Goal: Information Seeking & Learning: Find specific fact

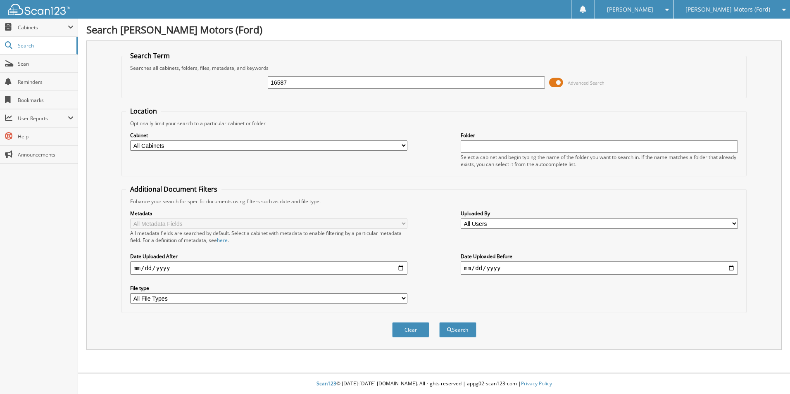
type input "16587"
click at [439, 322] on button "Search" at bounding box center [457, 329] width 37 height 15
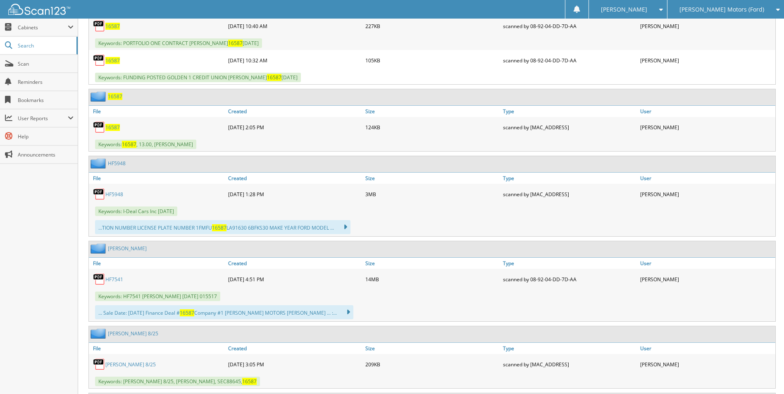
scroll to position [358, 0]
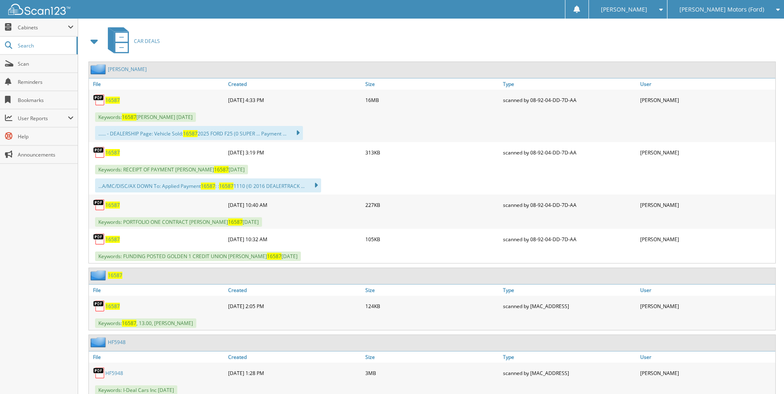
click at [116, 97] on span "16587" at bounding box center [112, 100] width 14 height 7
click at [113, 98] on span "16587" at bounding box center [112, 100] width 14 height 7
click at [733, 142] on div "...... - DEALERSHIP Page: Vehicle Sold: 16587 2025 FORD F25 (0 SUPER ... Paymen…" at bounding box center [432, 133] width 686 height 18
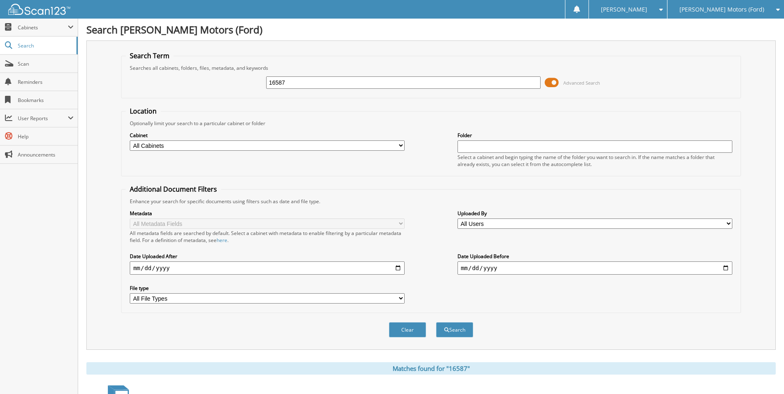
click at [306, 83] on input "16587" at bounding box center [403, 82] width 275 height 12
type input "1"
type input "hf15965l"
click at [436, 322] on button "Search" at bounding box center [454, 329] width 37 height 15
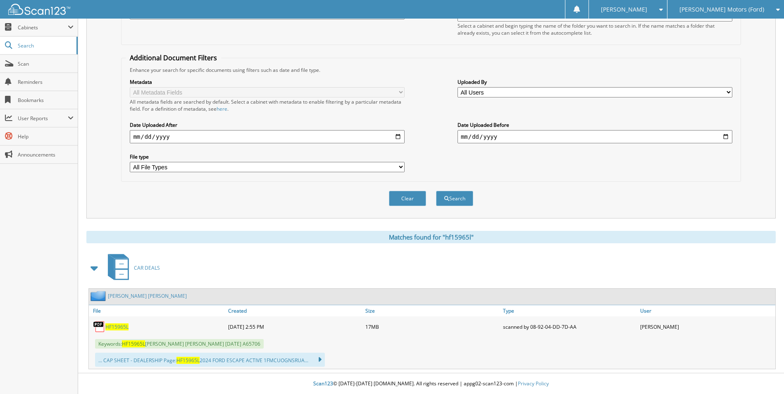
click at [113, 326] on span "HF15965L" at bounding box center [116, 326] width 23 height 7
click at [25, 248] on div "Close Cabinets This Company All Companies Email Addresses" at bounding box center [39, 206] width 78 height 375
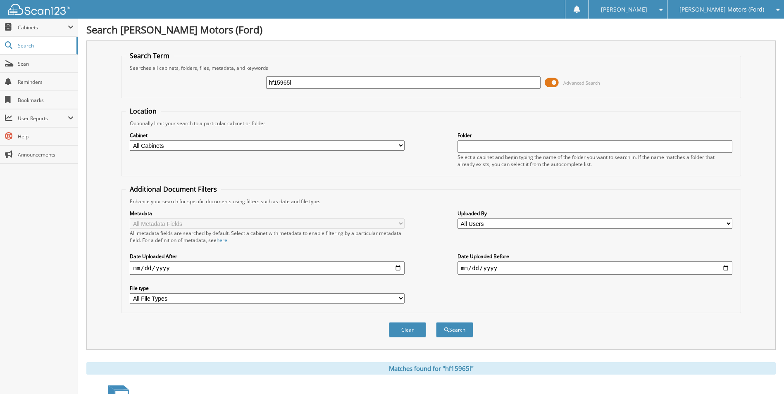
drag, startPoint x: 303, startPoint y: 84, endPoint x: 264, endPoint y: 83, distance: 39.7
click at [264, 83] on div "hf15965l Advanced Search" at bounding box center [431, 82] width 610 height 22
type input "16587"
click at [436, 322] on button "Search" at bounding box center [454, 329] width 37 height 15
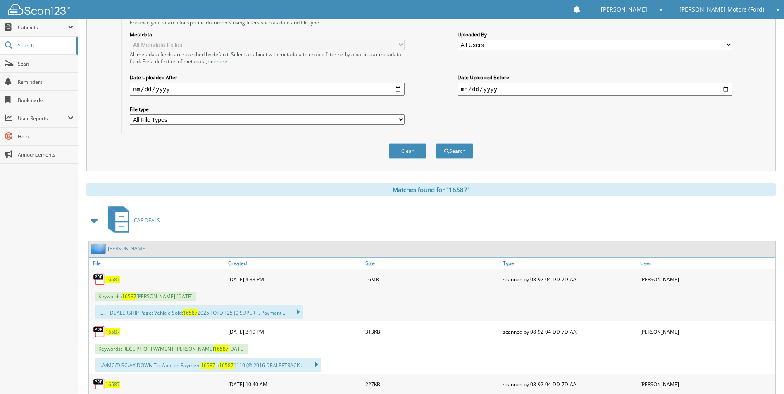
click at [105, 276] on span "16587" at bounding box center [112, 279] width 14 height 7
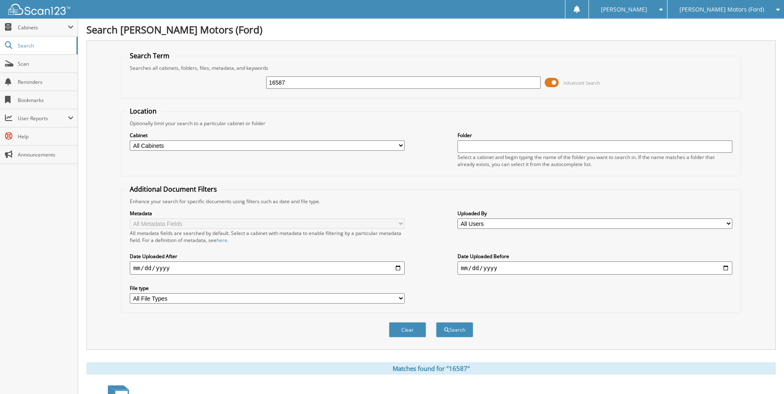
click at [327, 81] on input "16587" at bounding box center [403, 82] width 275 height 12
type input "1"
type input "hc1936"
click at [436, 322] on button "Search" at bounding box center [454, 329] width 37 height 15
click at [306, 82] on input "hc1936" at bounding box center [403, 82] width 275 height 12
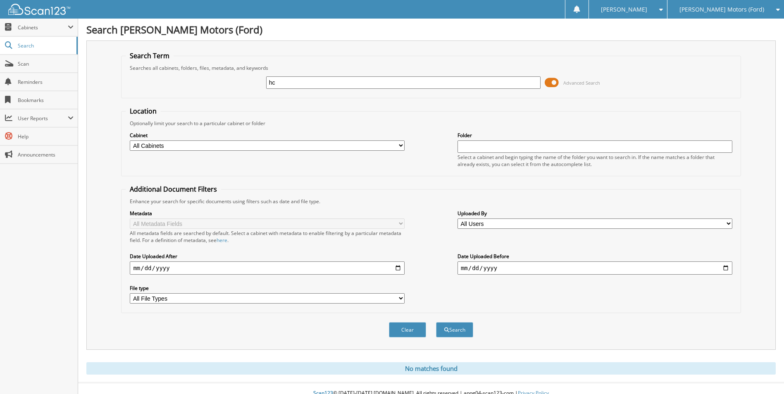
type input "h"
type input "[PERSON_NAME]"
click at [436, 322] on button "Search" at bounding box center [454, 329] width 37 height 15
drag, startPoint x: 286, startPoint y: 81, endPoint x: 247, endPoint y: 79, distance: 39.3
click at [247, 79] on div "miller Advanced Search" at bounding box center [431, 82] width 610 height 22
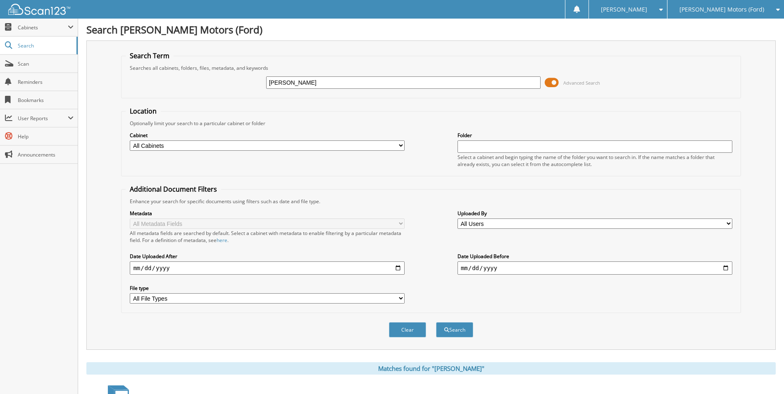
paste input "MILLER, BRANDON"
type input "MILLER, BRANDON"
click at [436, 322] on button "Search" at bounding box center [454, 329] width 37 height 15
click at [727, 8] on span "[PERSON_NAME] Motors (Ford)" at bounding box center [721, 9] width 85 height 5
click at [747, 29] on link "[PERSON_NAME] Automotive Inc (Chevy)" at bounding box center [725, 30] width 116 height 22
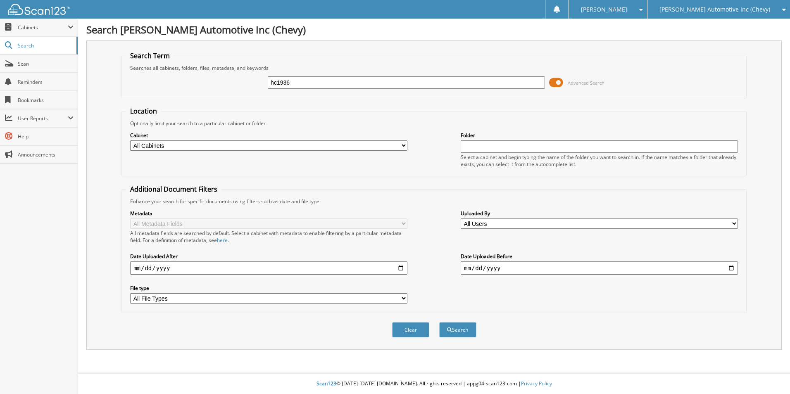
type input "hc1936"
click at [439, 322] on button "Search" at bounding box center [457, 329] width 37 height 15
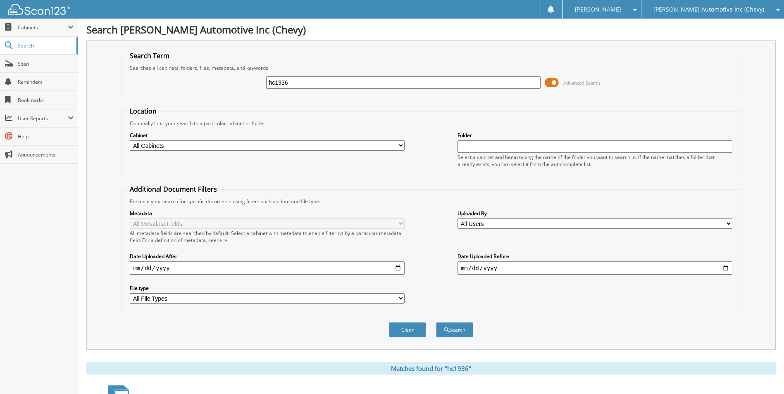
scroll to position [179, 0]
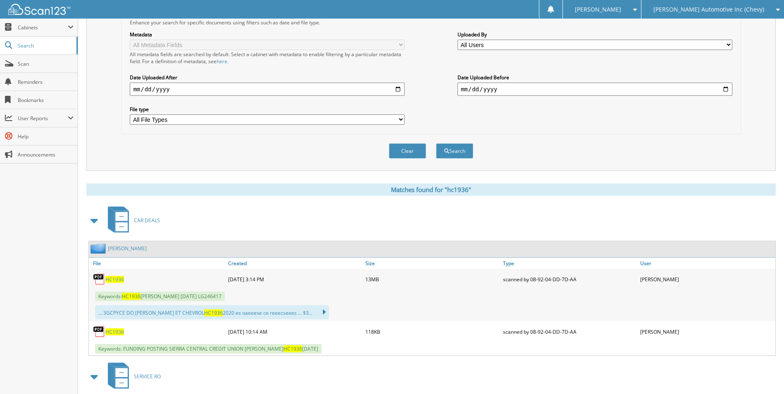
click at [109, 280] on span "HC1936" at bounding box center [114, 279] width 19 height 7
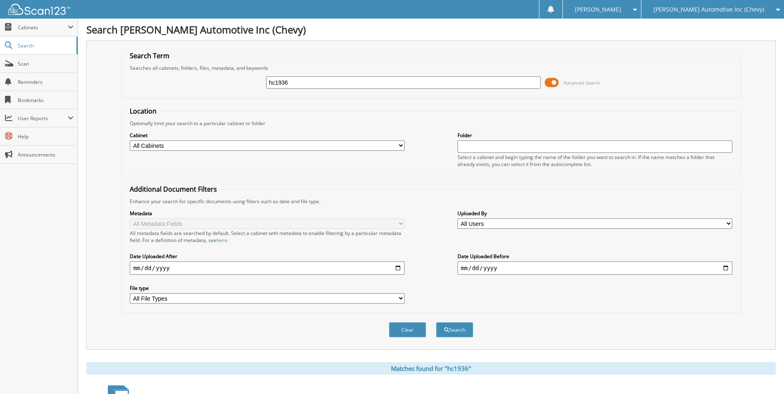
drag, startPoint x: 294, startPoint y: 83, endPoint x: 258, endPoint y: 83, distance: 36.4
click at [260, 80] on div "hc1936 Advanced Search" at bounding box center [431, 82] width 610 height 22
type input "24484"
click at [436, 322] on button "Search" at bounding box center [454, 329] width 37 height 15
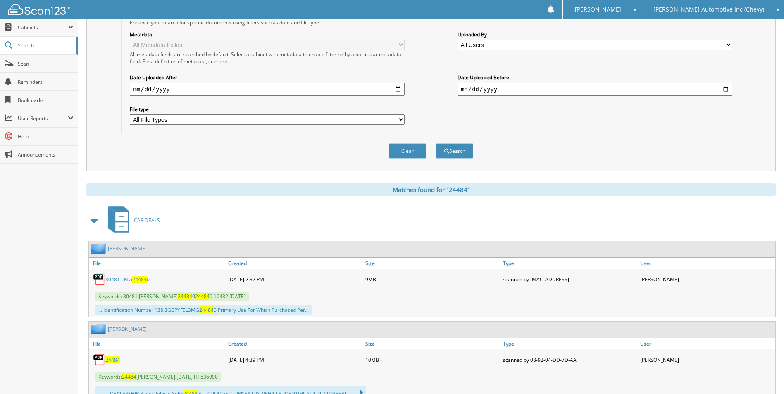
scroll to position [358, 0]
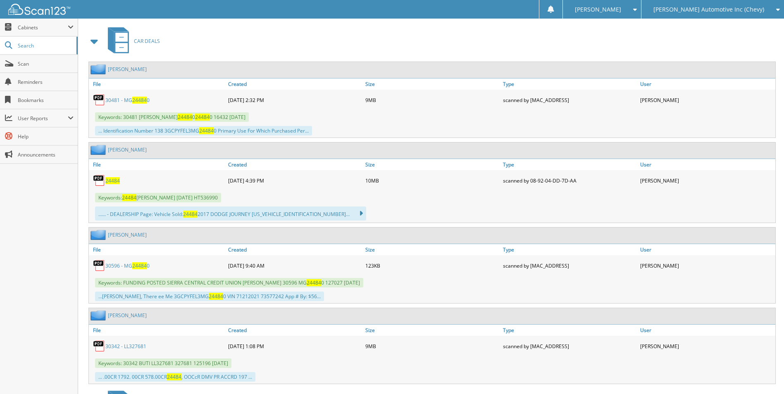
click at [111, 180] on span "24484" at bounding box center [112, 180] width 14 height 7
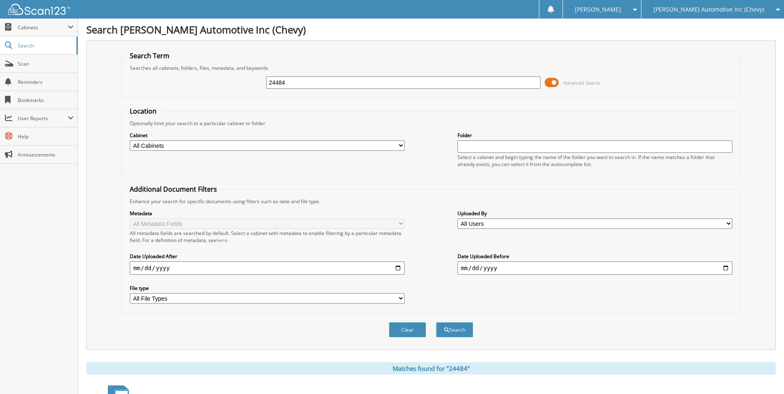
click at [292, 83] on input "24484" at bounding box center [403, 82] width 275 height 12
type input "2"
type input "31593"
click at [436, 322] on button "Search" at bounding box center [454, 329] width 37 height 15
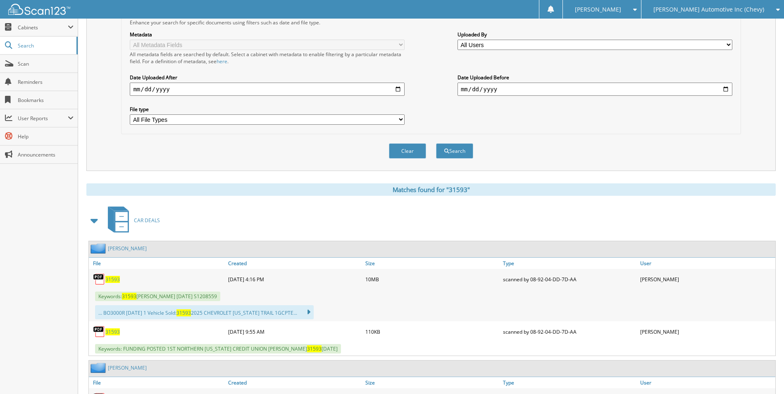
scroll to position [358, 0]
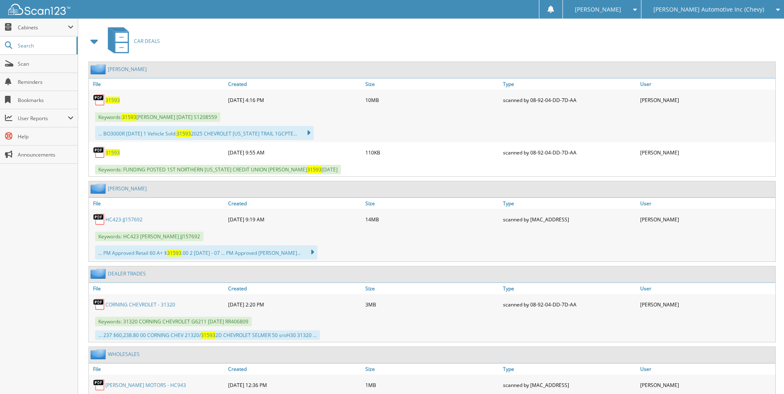
click at [115, 97] on span "31593" at bounding box center [112, 100] width 14 height 7
click at [15, 230] on div "Close Cabinets This Company All Companies Search Scan" at bounding box center [39, 206] width 78 height 375
